Goal: Task Accomplishment & Management: Use online tool/utility

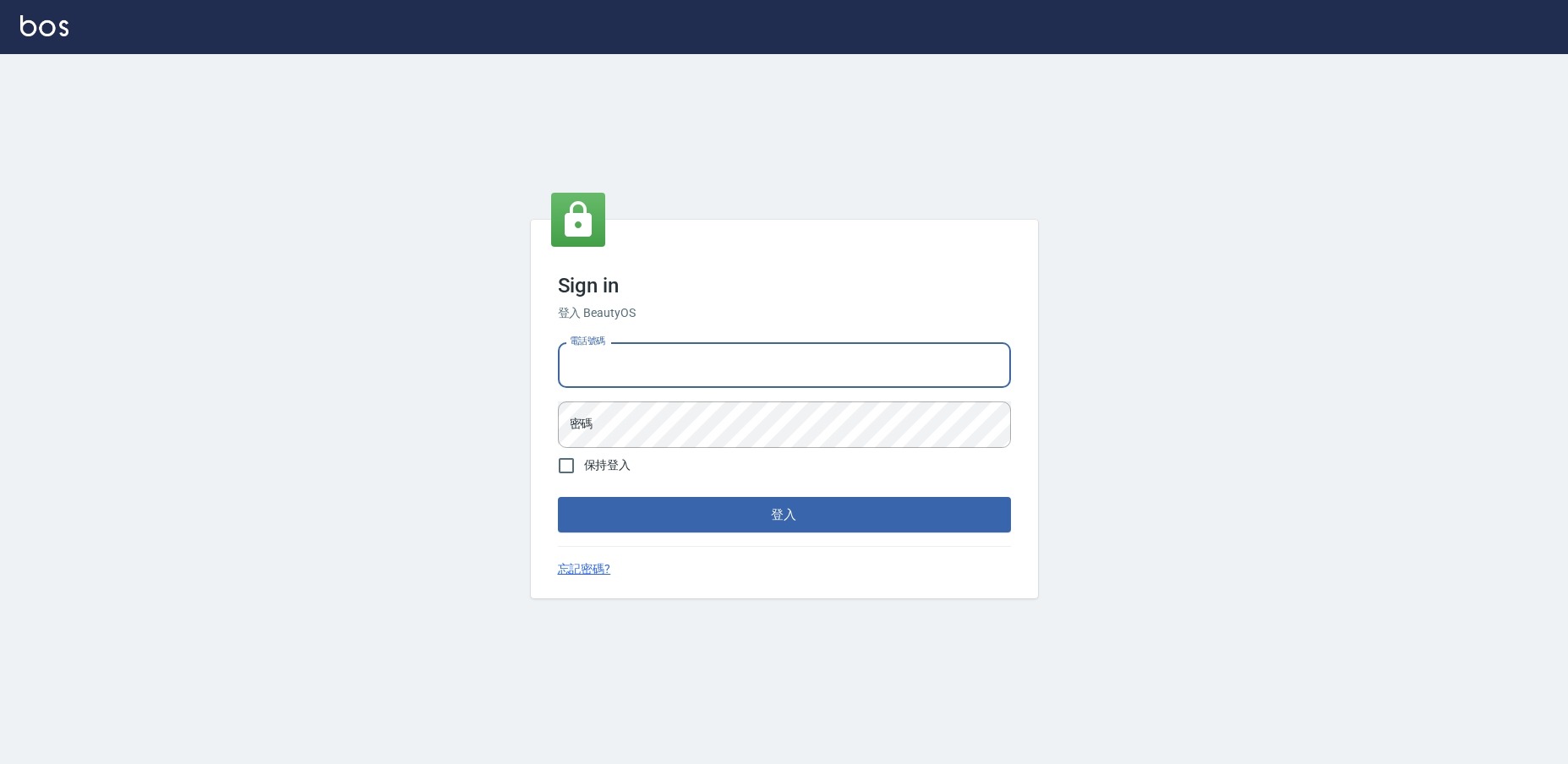
type input "0223682278"
click at [573, 483] on form "電話號碼 [PHONE_NUMBER] 電話號碼 密碼 密碼 保持登入 登入" at bounding box center [784, 433] width 453 height 197
click at [581, 463] on input "保持登入" at bounding box center [565, 465] width 35 height 35
checkbox input "true"
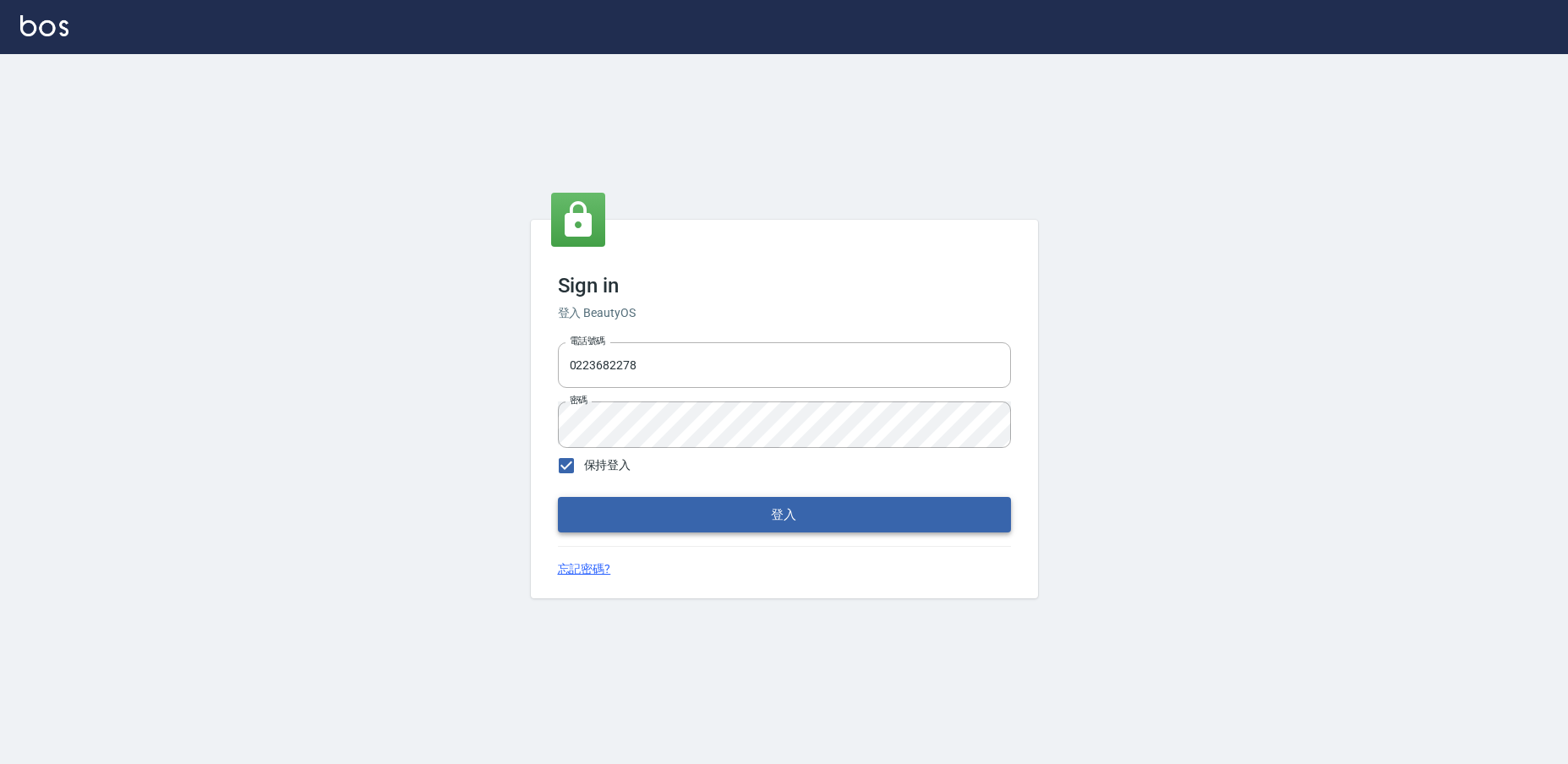
click at [608, 508] on button "登入" at bounding box center [784, 514] width 453 height 35
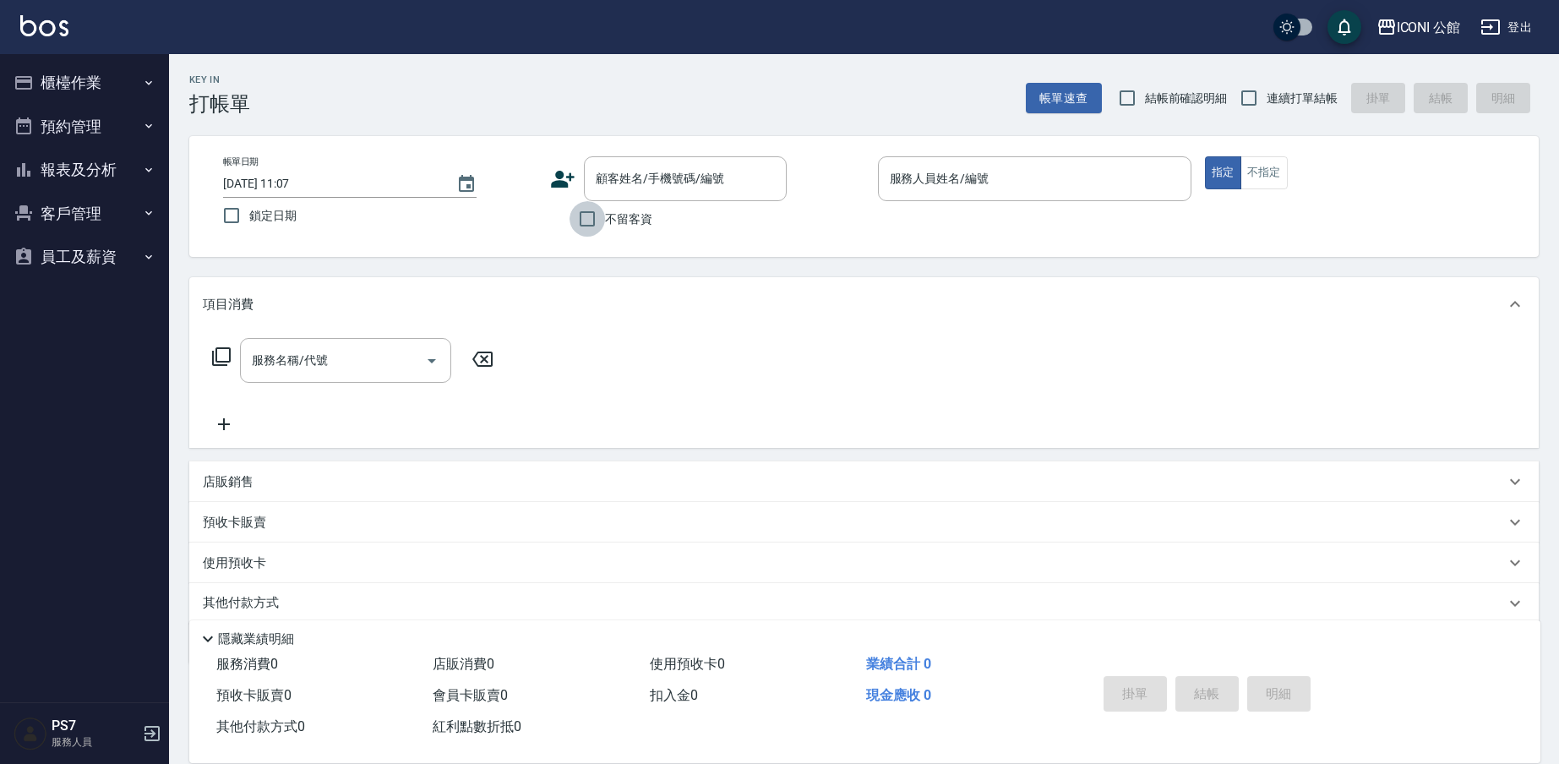
click at [571, 226] on input "不留客資" at bounding box center [587, 218] width 35 height 35
checkbox input "true"
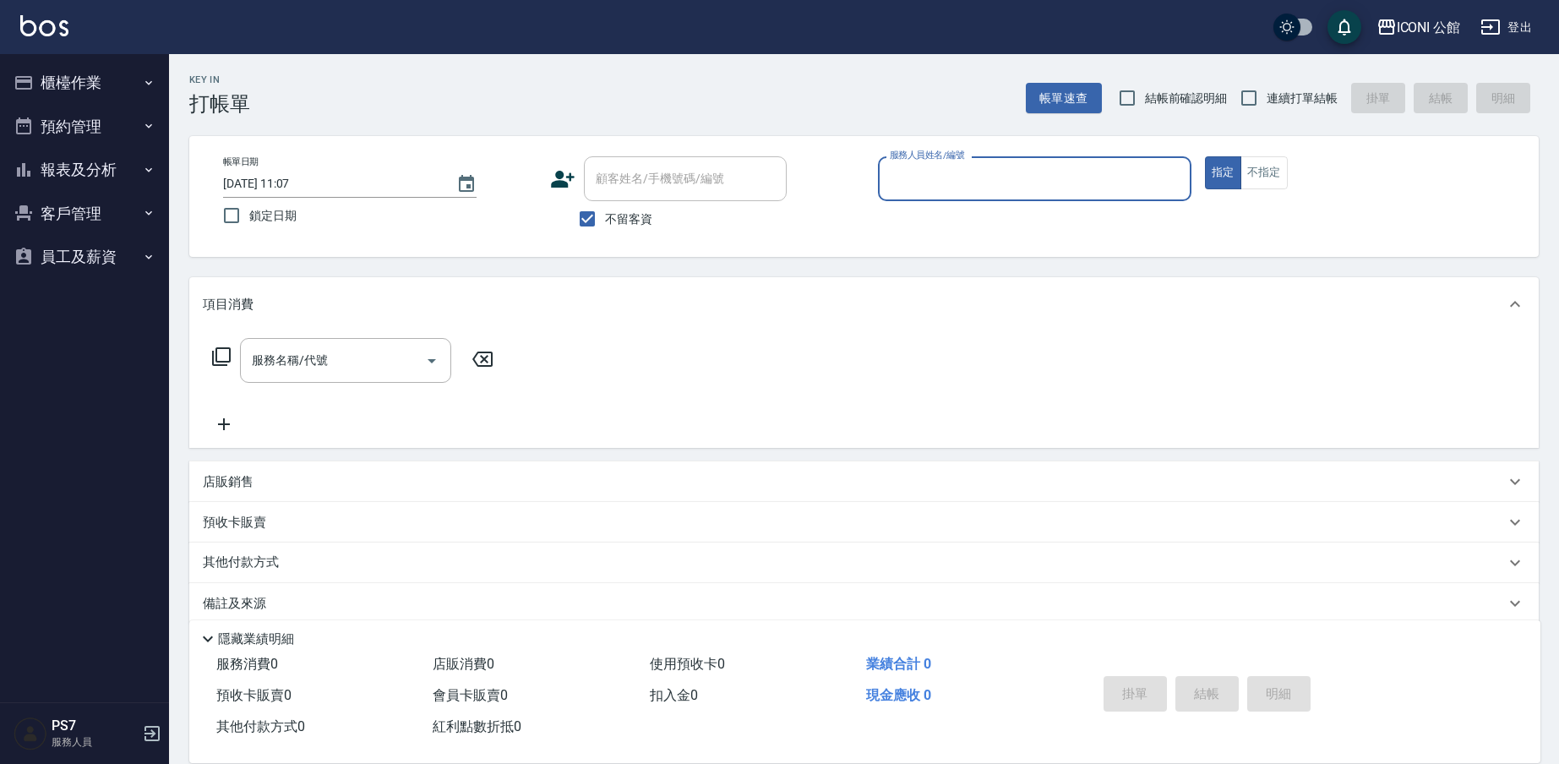
click at [1299, 102] on span "連續打單結帳" at bounding box center [1302, 99] width 71 height 18
click at [1267, 102] on input "連續打單結帳" at bounding box center [1248, 97] width 35 height 35
checkbox input "true"
click at [593, 216] on input "不留客資" at bounding box center [587, 218] width 35 height 35
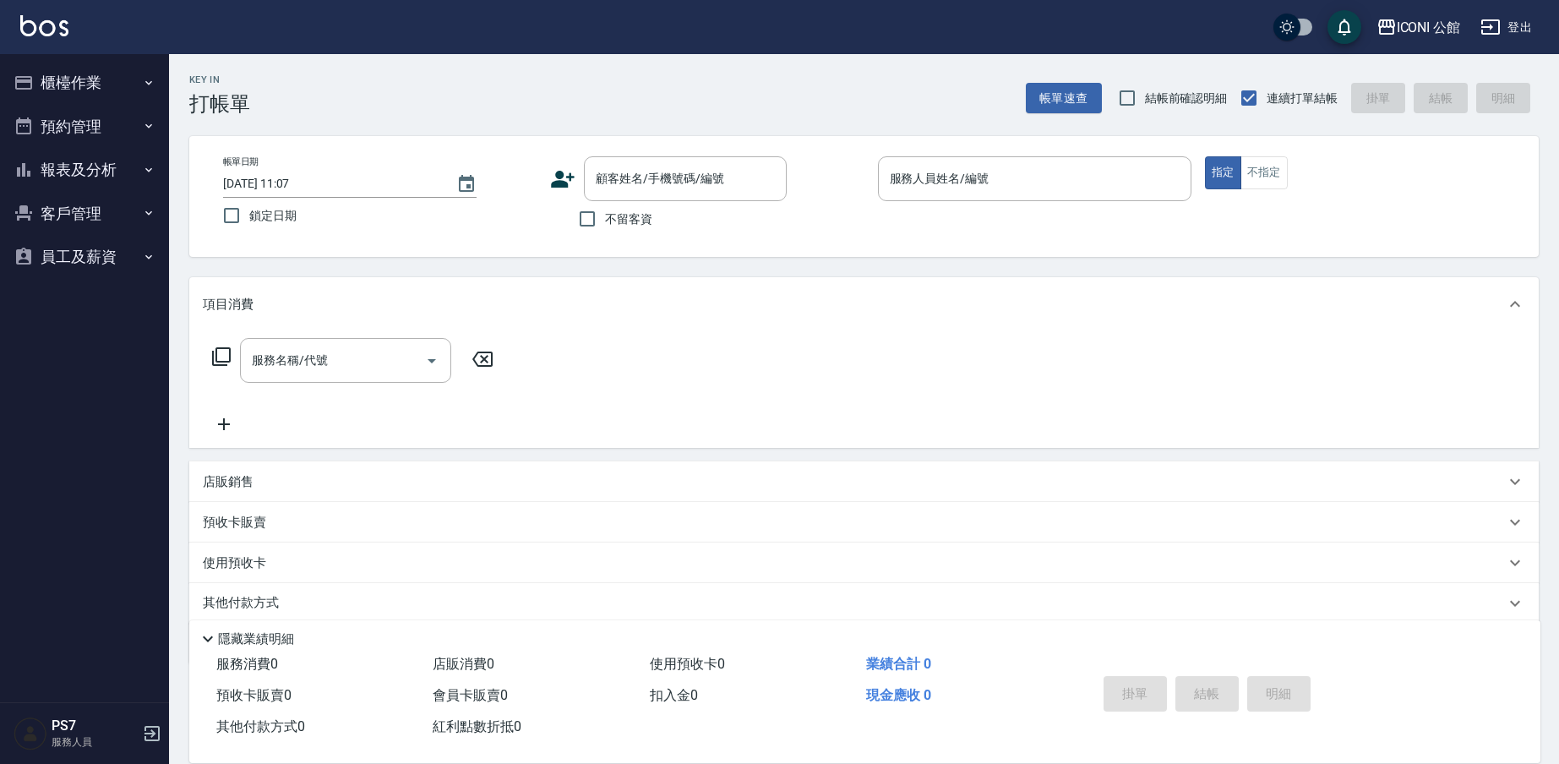
click at [629, 204] on label "不留客資" at bounding box center [611, 218] width 83 height 35
click at [605, 204] on input "不留客資" at bounding box center [587, 218] width 35 height 35
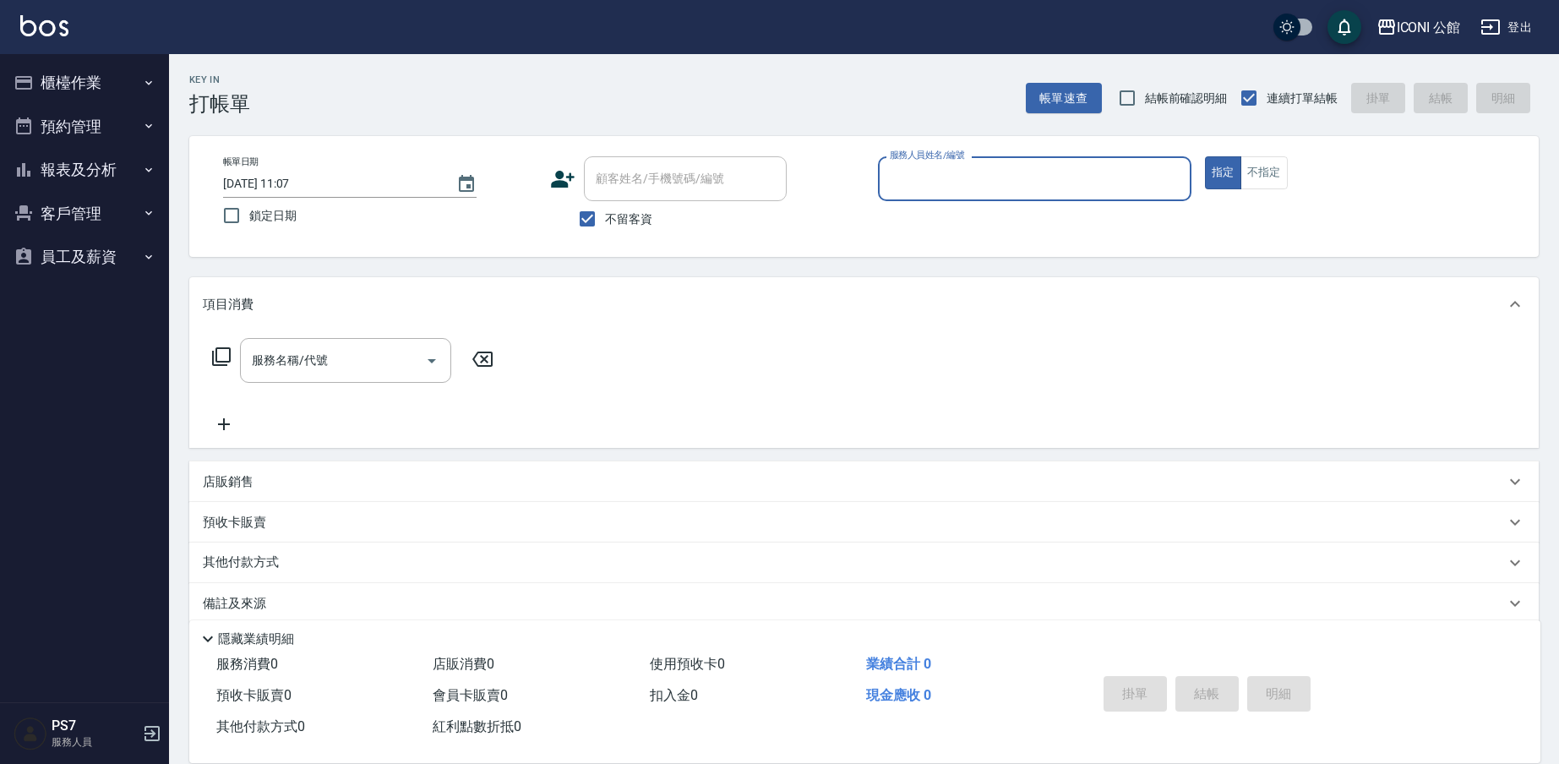
click at [636, 193] on input "顧客姓名/手機號碼/編號" at bounding box center [686, 179] width 188 height 30
click at [595, 221] on input "不留客資" at bounding box center [587, 218] width 35 height 35
checkbox input "false"
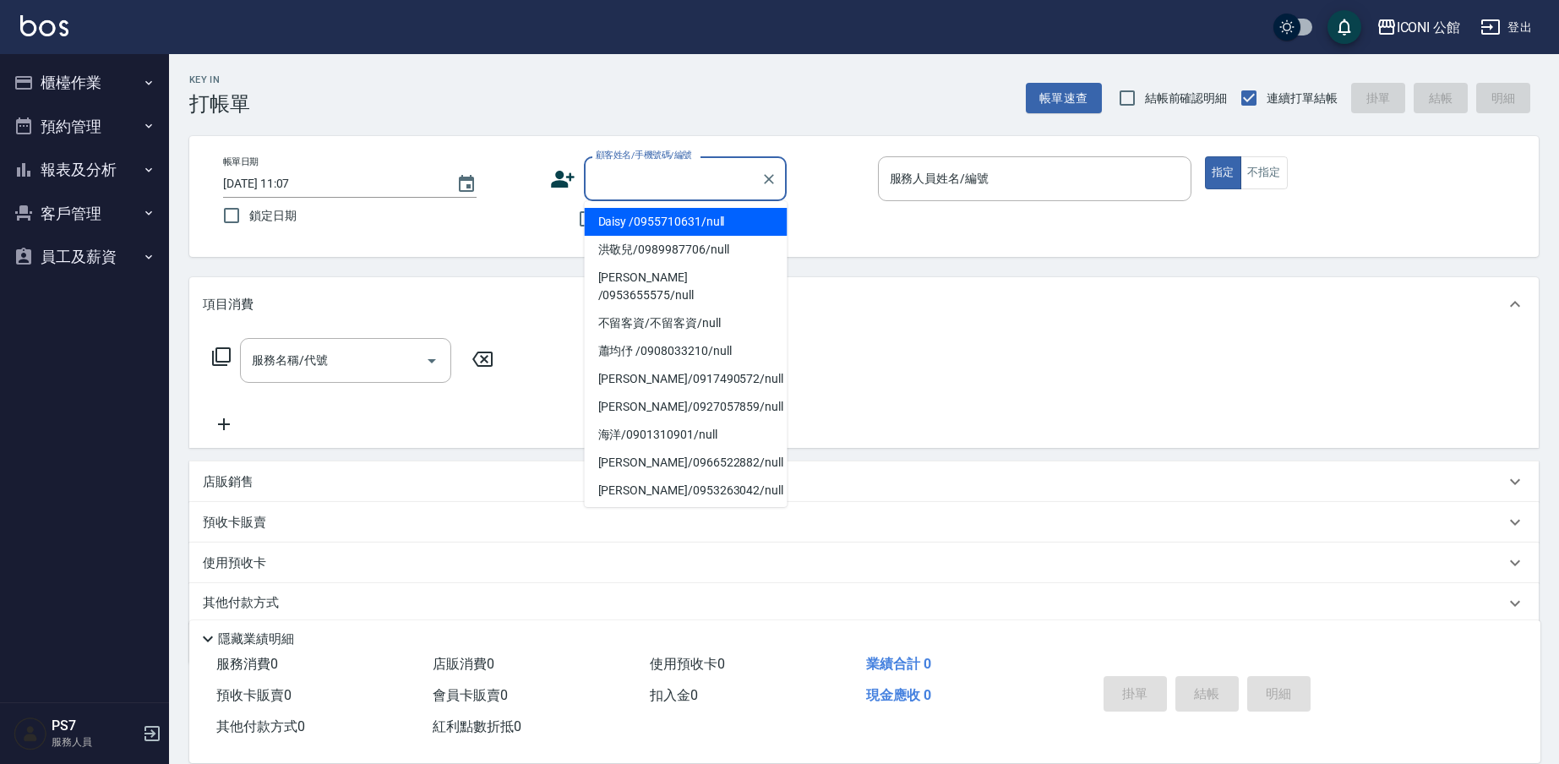
click at [619, 194] on div "顧客姓名/手機號碼/編號" at bounding box center [685, 178] width 203 height 45
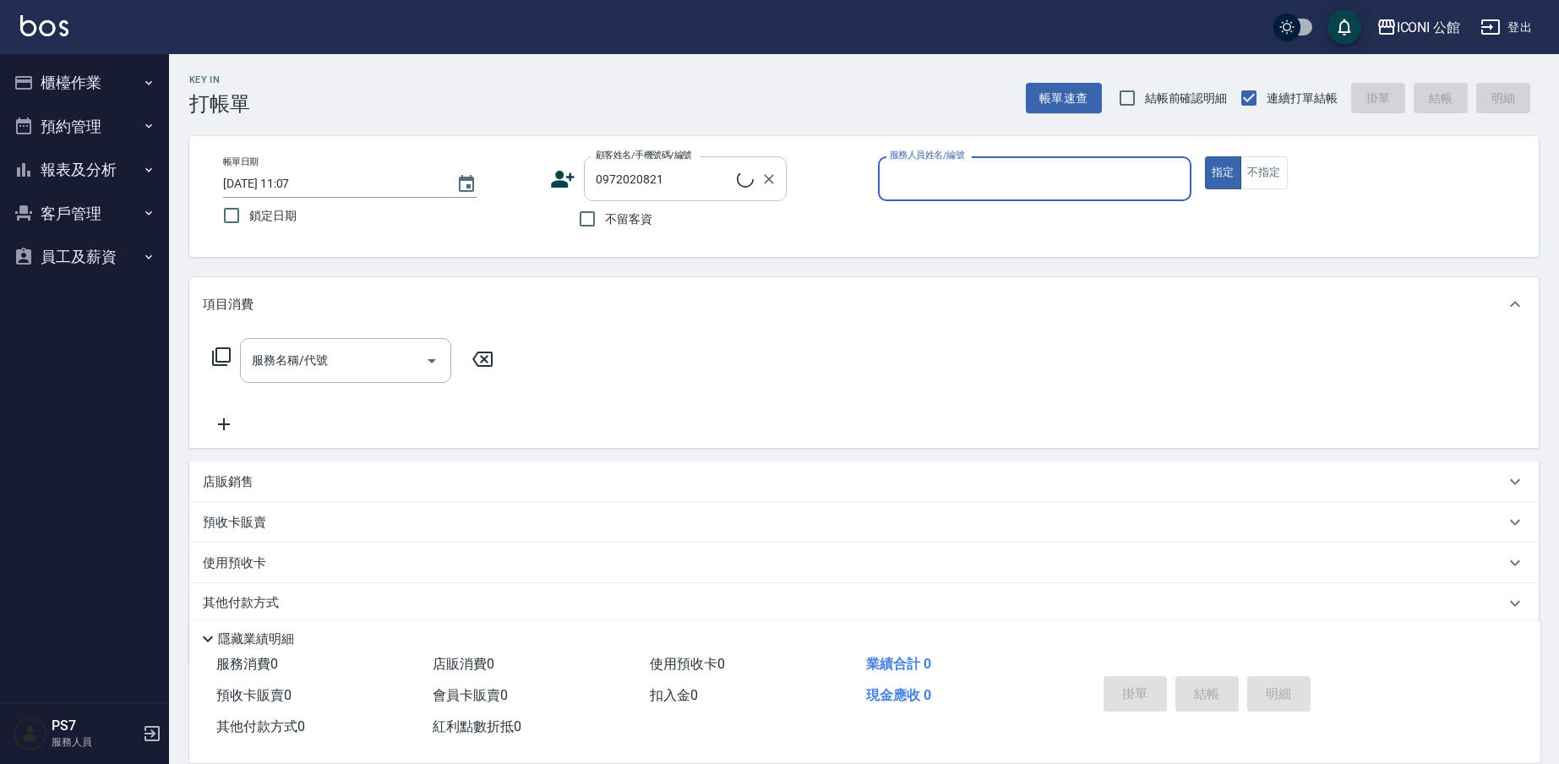
click at [722, 196] on div "0972020821 顧客姓名/手機號碼/編號" at bounding box center [685, 178] width 203 height 45
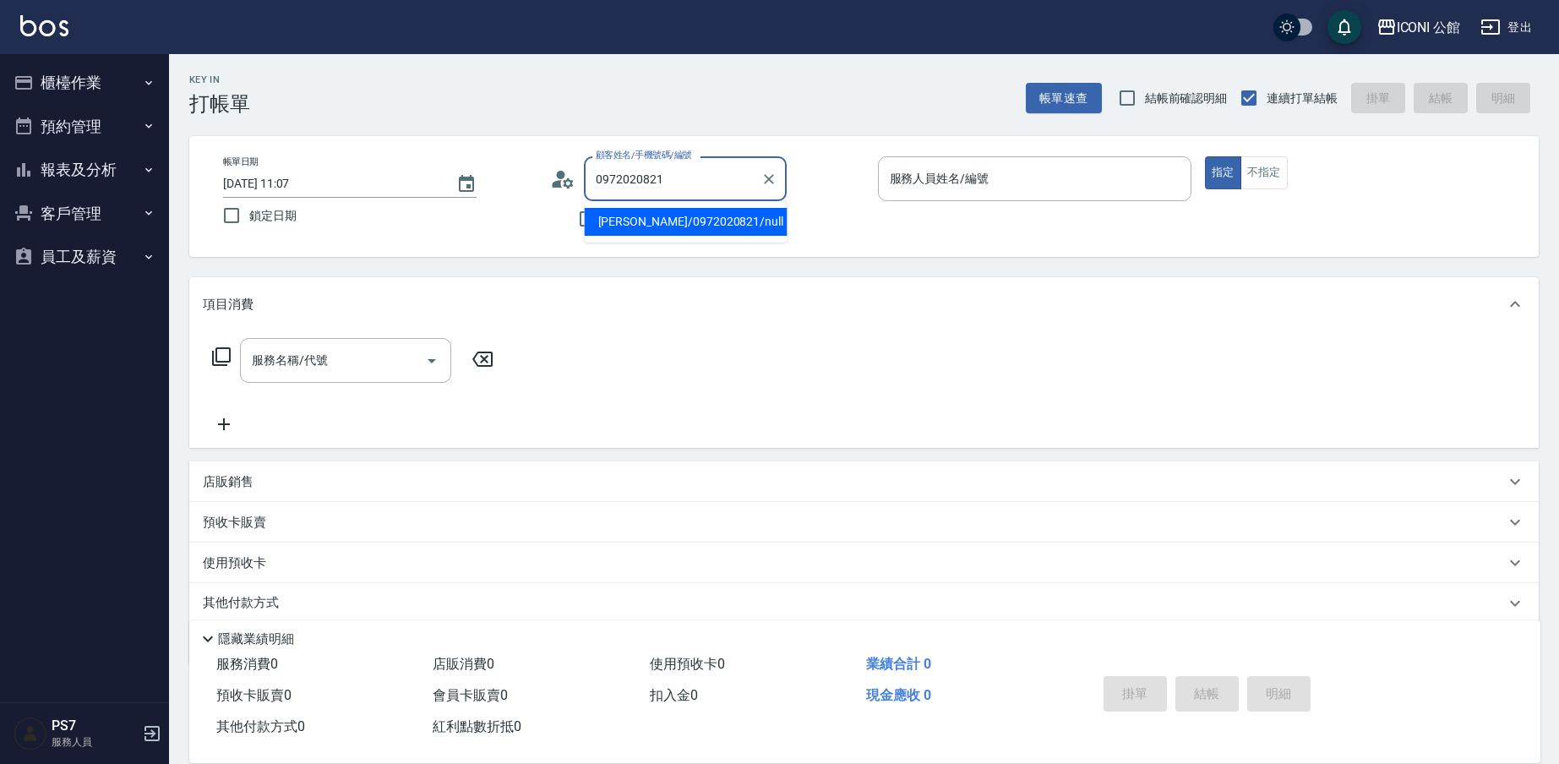
type input "[PERSON_NAME]/0972020821/null"
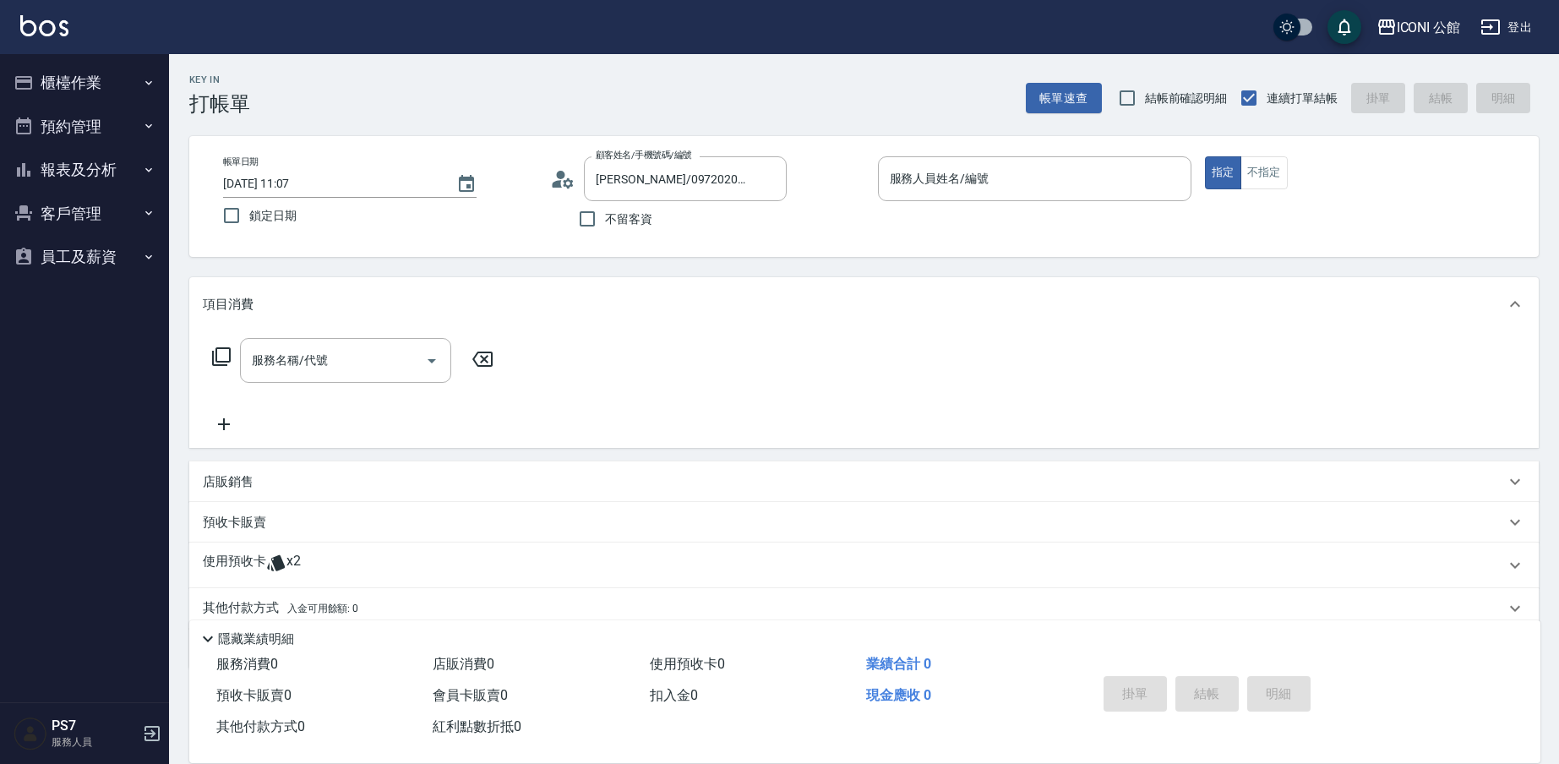
click at [366, 580] on div "使用預收卡 x2" at bounding box center [864, 566] width 1350 height 46
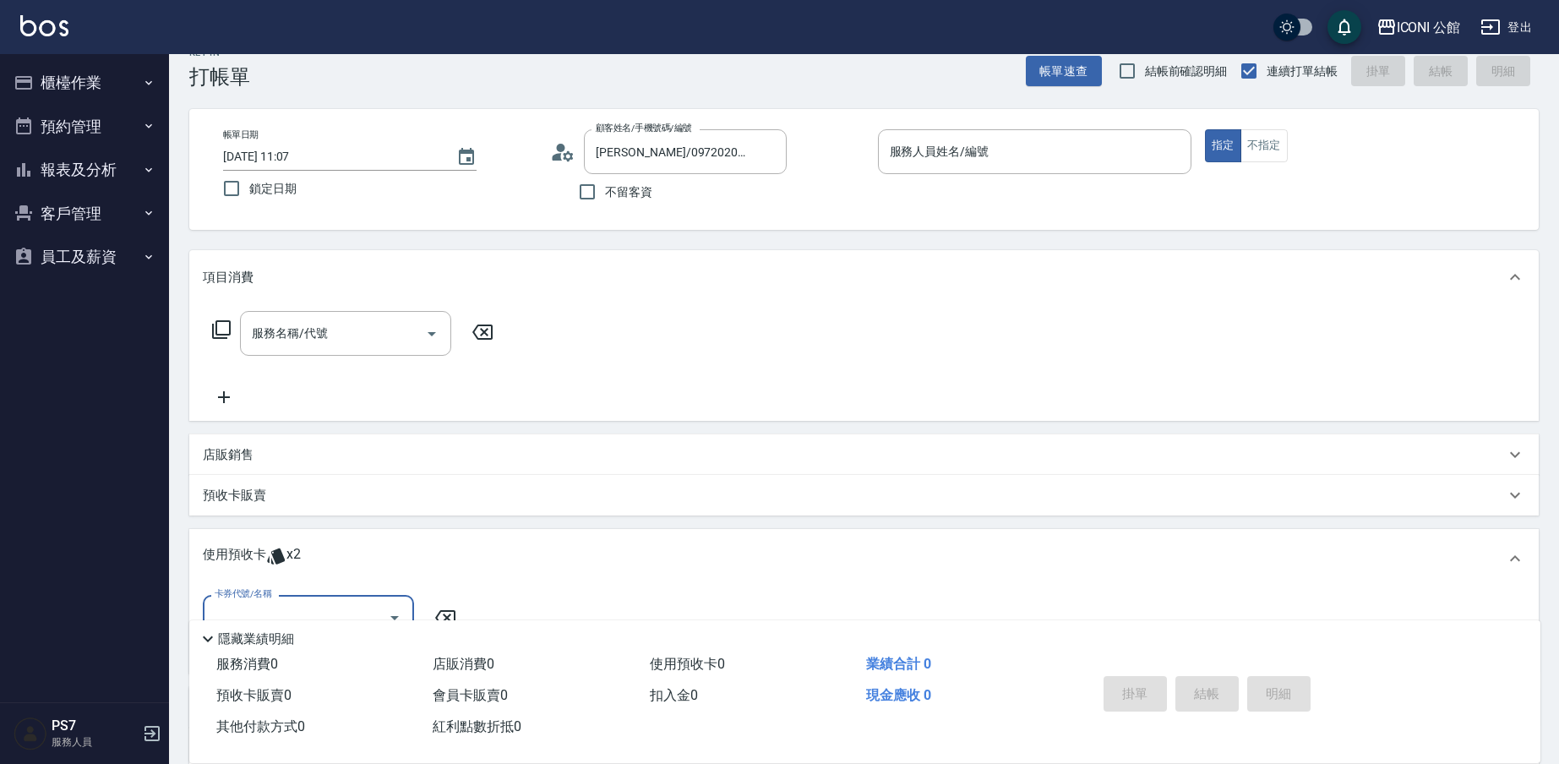
scroll to position [194, 0]
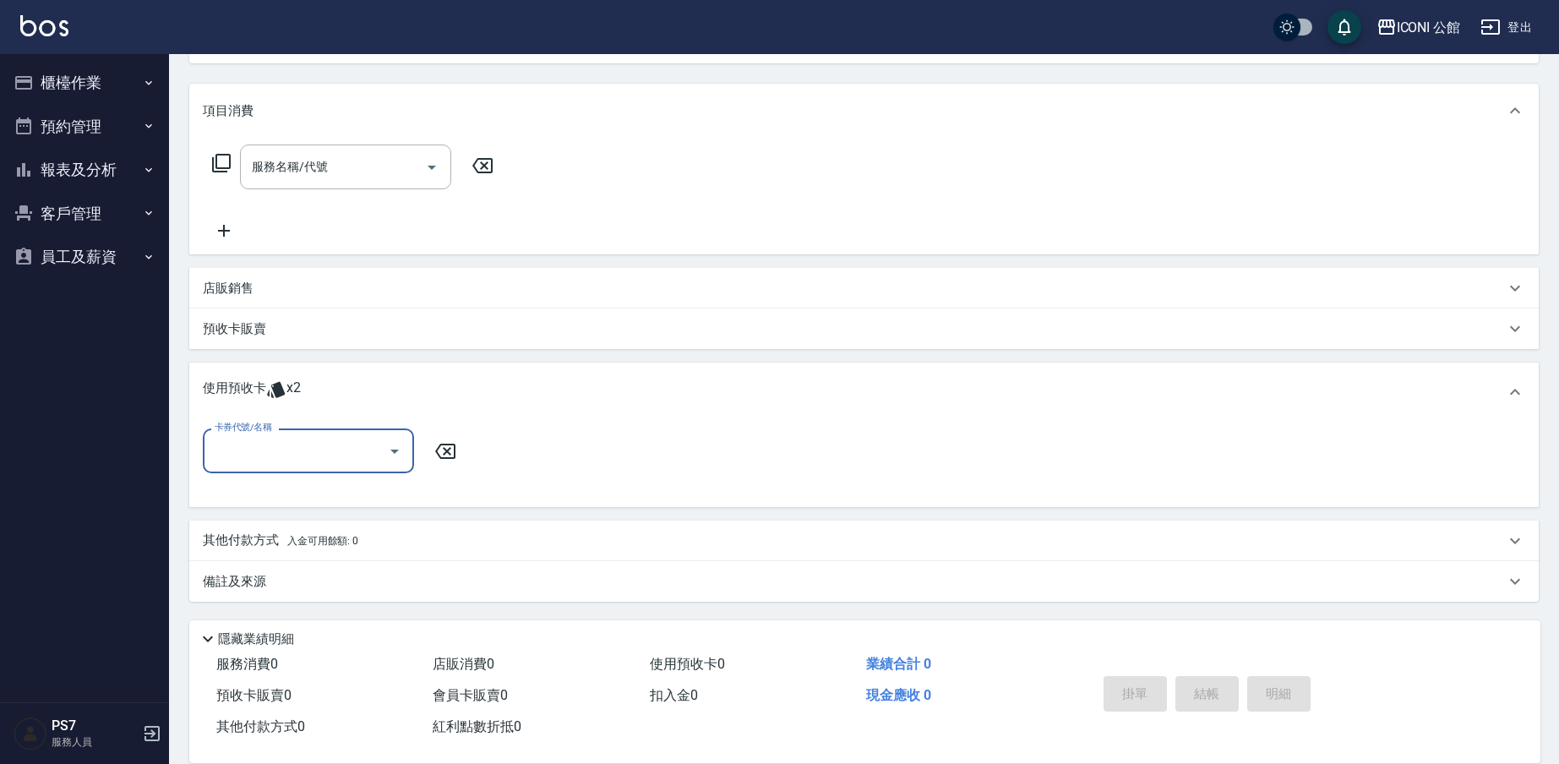
click at [376, 442] on input "卡券代號/名稱" at bounding box center [295, 451] width 171 height 30
